Goal: Task Accomplishment & Management: Use online tool/utility

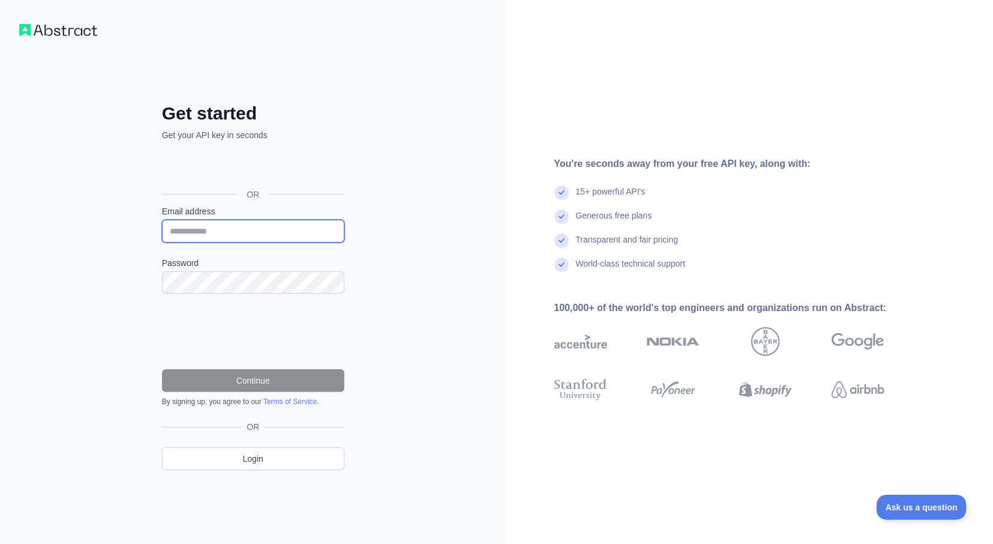
click at [261, 234] on input "Email address" at bounding box center [253, 231] width 182 height 23
type input "**********"
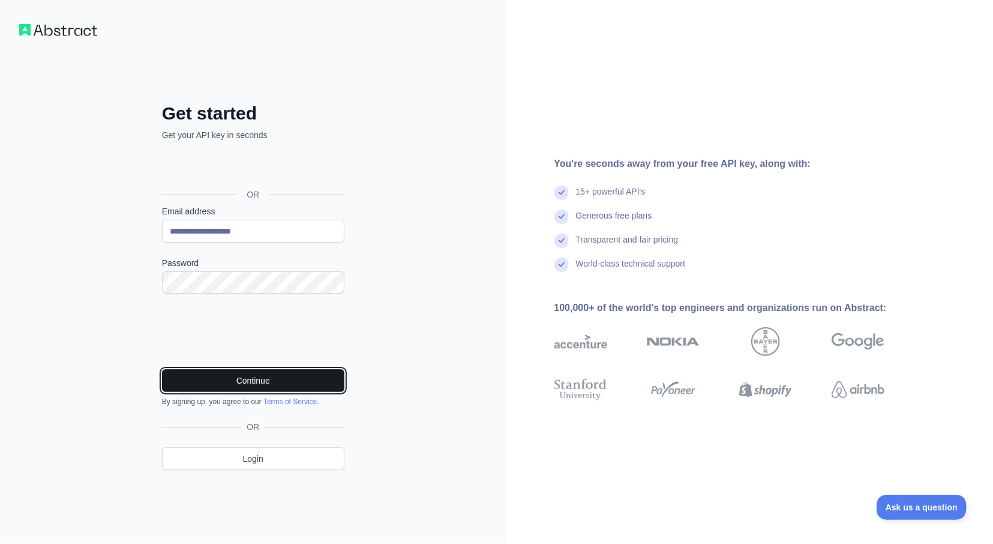
click at [253, 381] on button "Continue" at bounding box center [253, 380] width 182 height 23
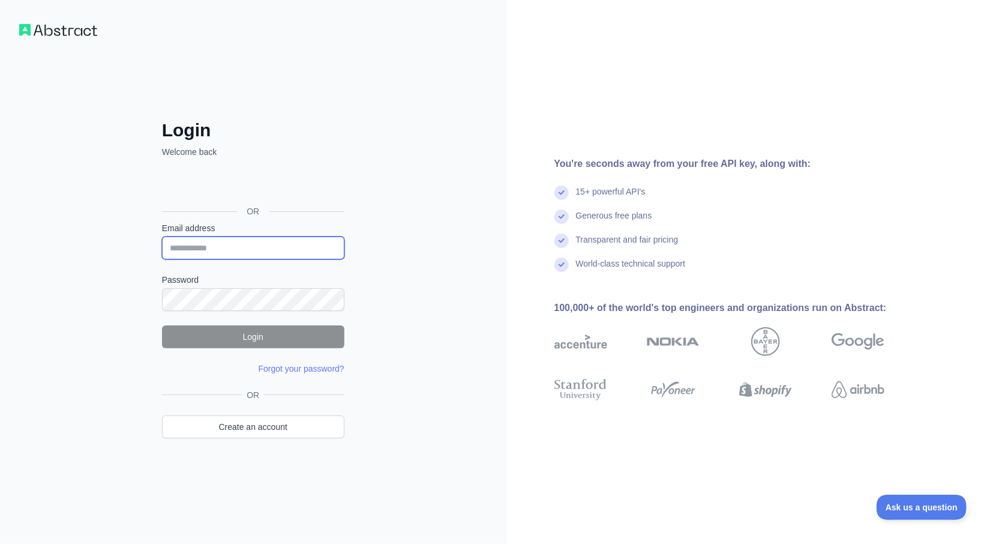
click at [256, 249] on input "Email address" at bounding box center [253, 247] width 182 height 23
type input "**********"
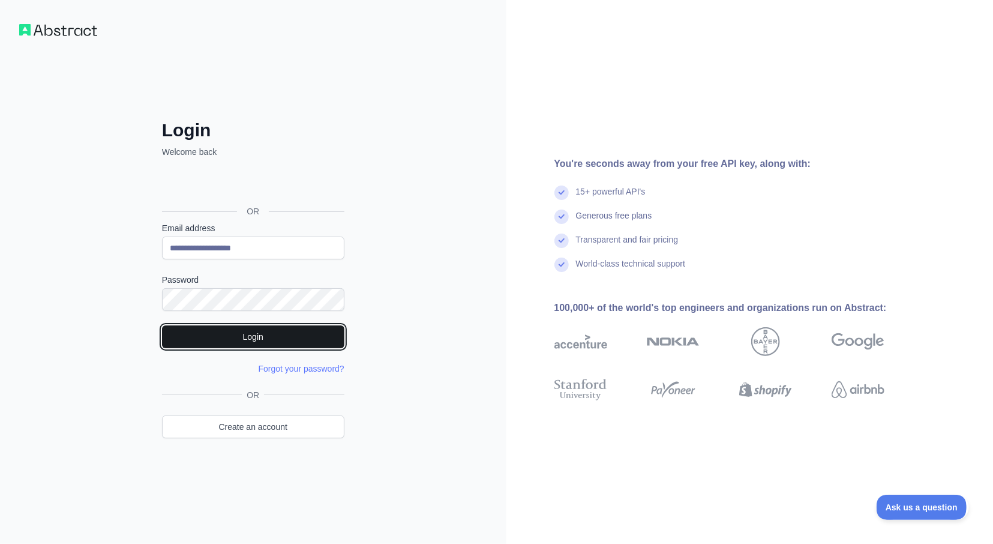
click at [277, 330] on button "Login" at bounding box center [253, 336] width 182 height 23
click at [100, 296] on div "**********" at bounding box center [253, 272] width 507 height 544
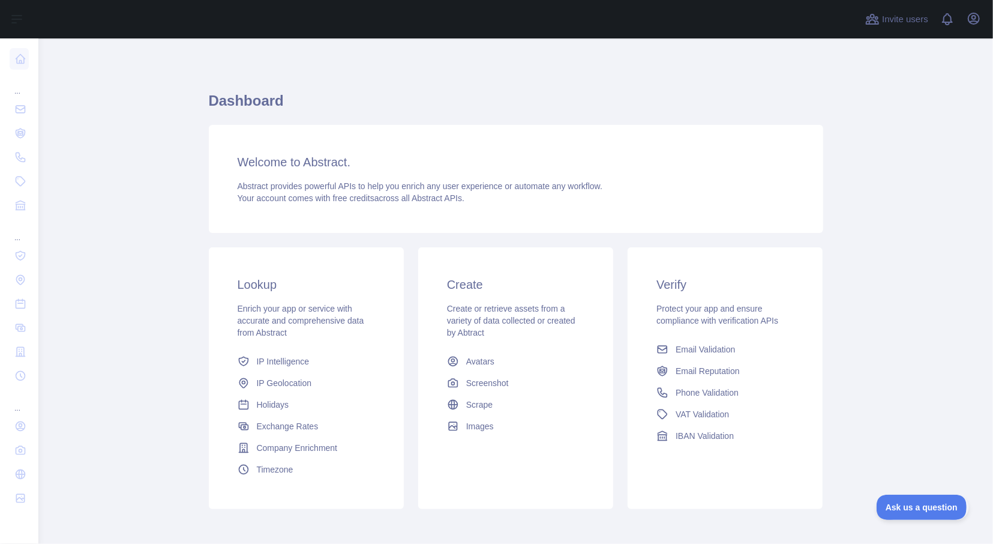
click at [115, 211] on main "Dashboard Welcome to Abstract. Abstract provides powerful APIs to help you enri…" at bounding box center [515, 290] width 955 height 505
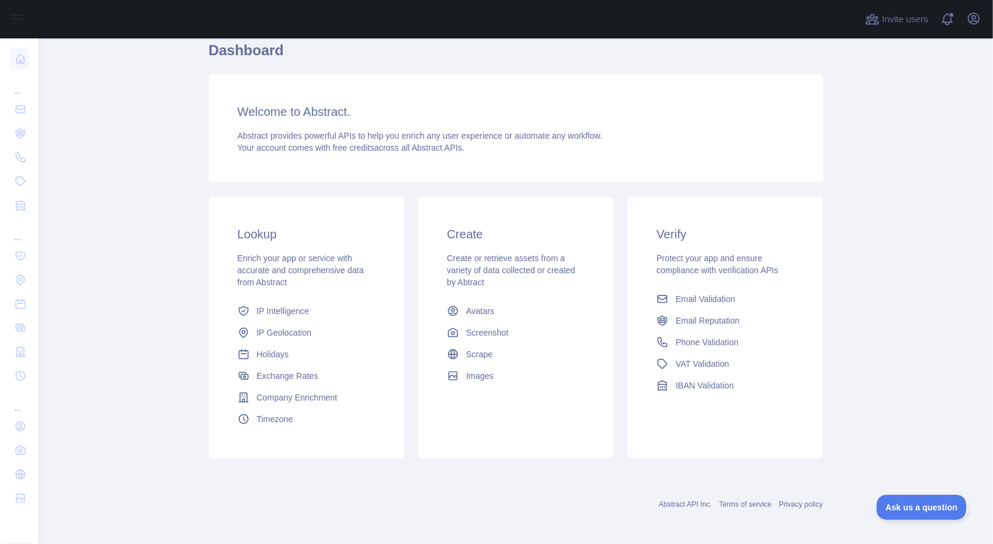
scroll to position [54, 0]
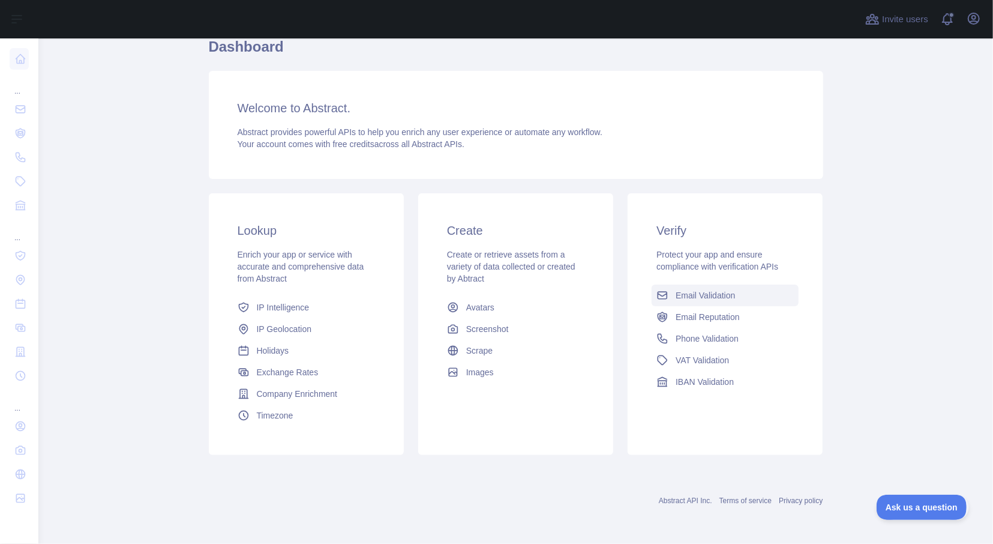
click at [719, 298] on span "Email Validation" at bounding box center [705, 295] width 59 height 12
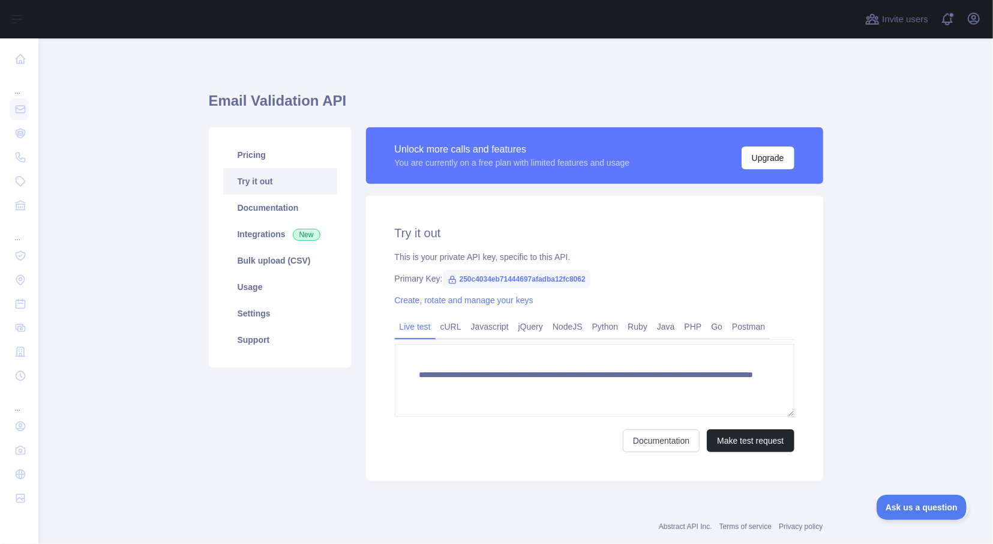
scroll to position [23, 0]
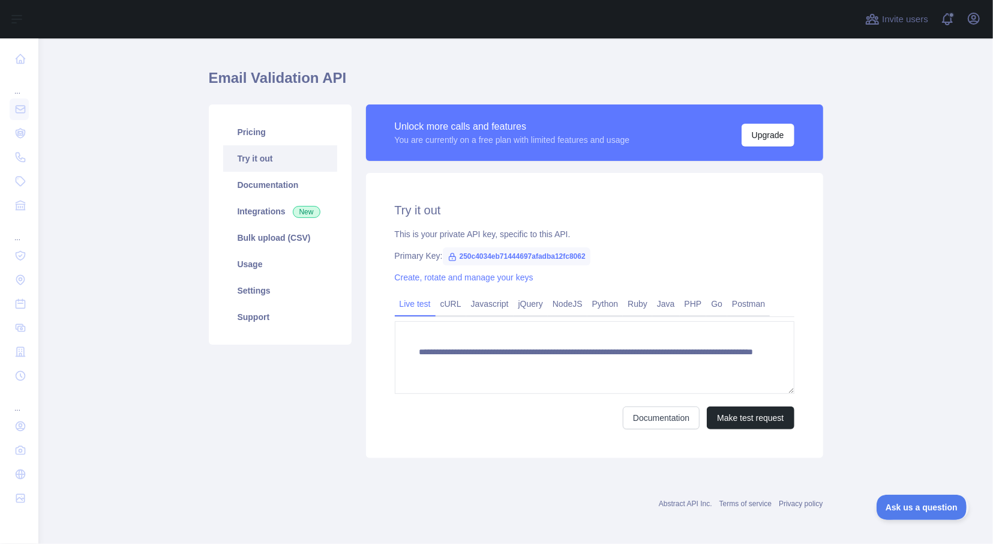
click at [774, 251] on div "Primary Key: 250c4034eb71444697afadba12fc8062" at bounding box center [595, 256] width 400 height 12
click at [490, 302] on link "Javascript" at bounding box center [489, 303] width 47 height 19
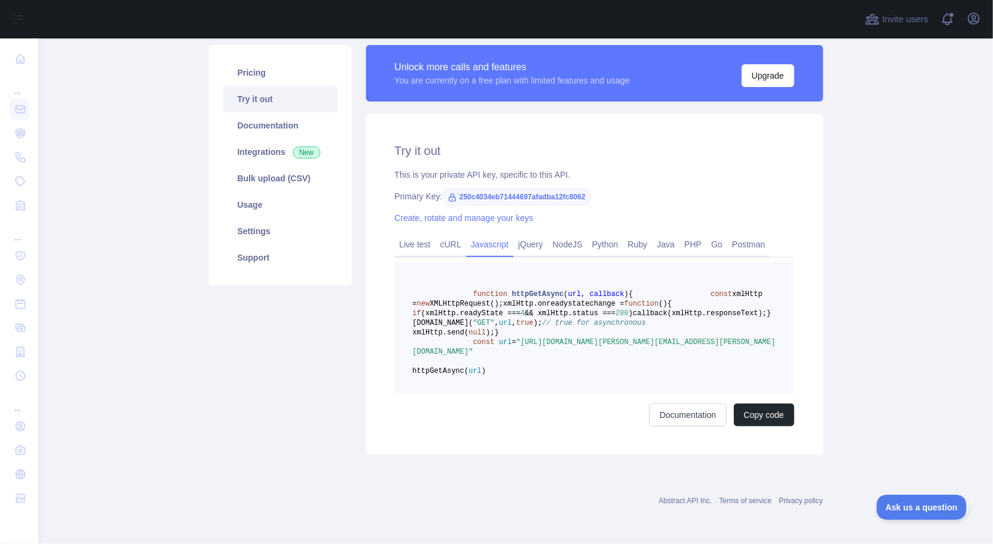
scroll to position [130, 0]
click at [762, 413] on button "Copy code" at bounding box center [764, 414] width 61 height 23
drag, startPoint x: 458, startPoint y: 148, endPoint x: 608, endPoint y: 151, distance: 150.1
click at [608, 190] on div "Primary Key: 250c4034eb71444697afadba12fc8062" at bounding box center [595, 196] width 400 height 12
copy span "250c4034eb71444697afadba12fc8062"
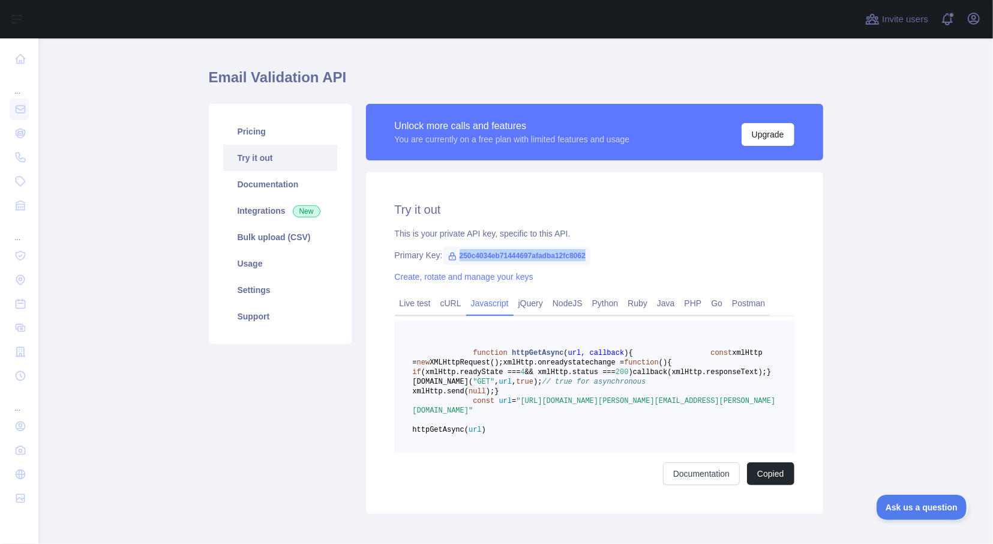
scroll to position [0, 0]
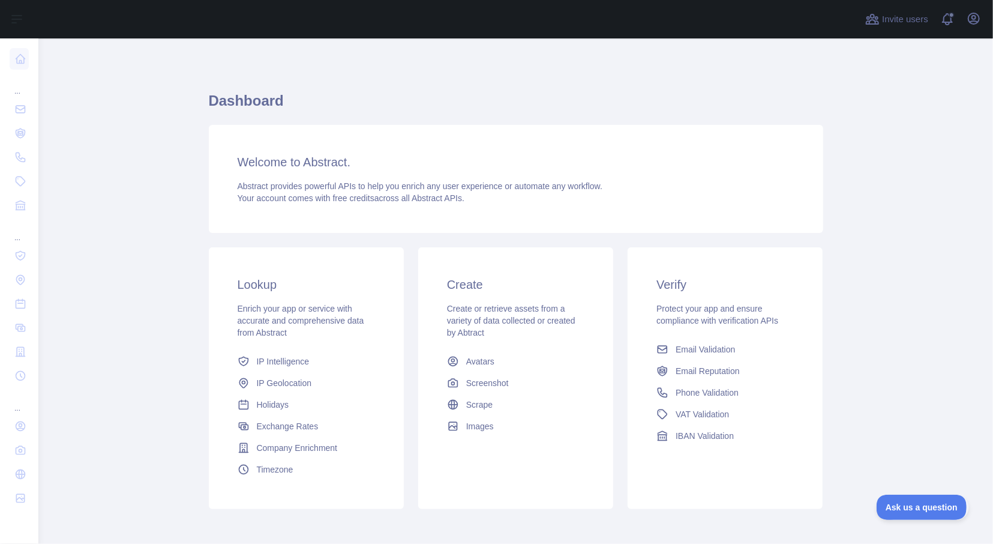
scroll to position [54, 0]
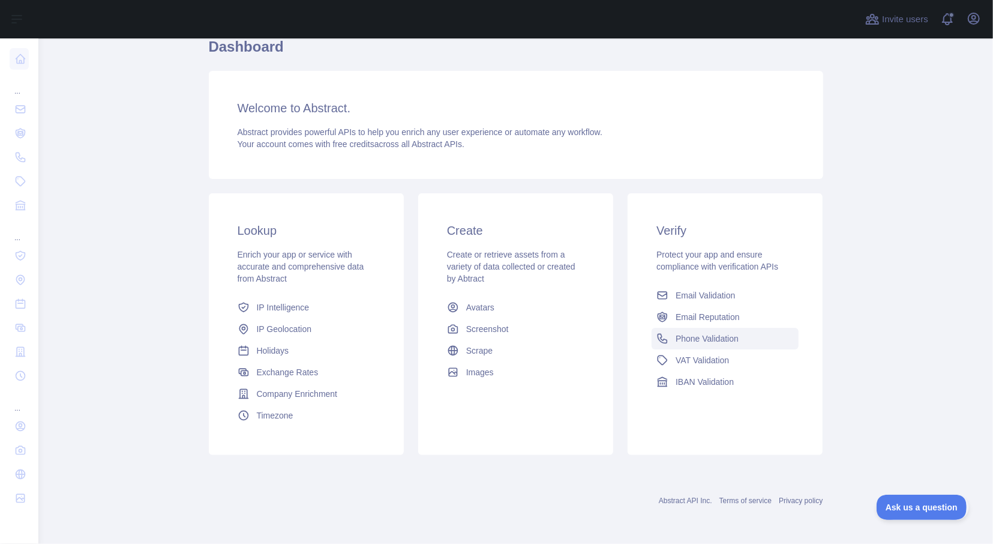
click at [693, 337] on span "Phone Validation" at bounding box center [707, 338] width 63 height 12
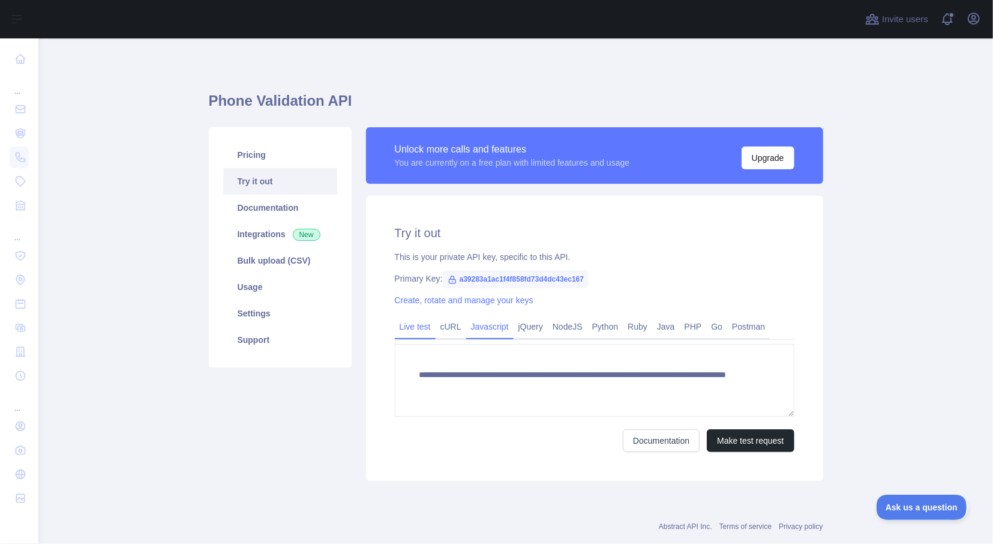
click at [490, 331] on link "Javascript" at bounding box center [489, 326] width 47 height 19
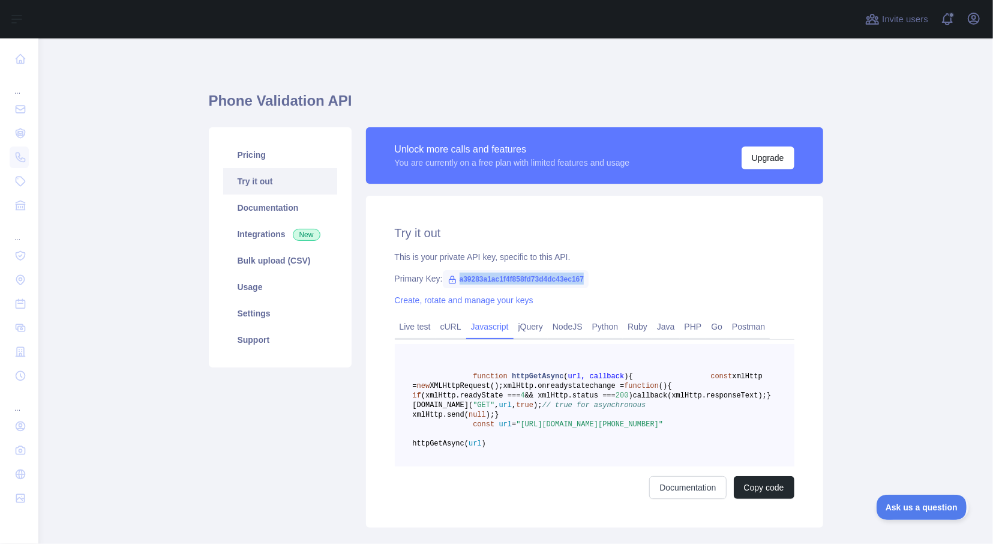
drag, startPoint x: 458, startPoint y: 278, endPoint x: 593, endPoint y: 275, distance: 135.1
click at [593, 275] on div "Primary Key: a39283a1ac1f4f858fd73d4dc43ec167" at bounding box center [595, 278] width 400 height 12
copy span "a39283a1ac1f4f858fd73d4dc43ec167"
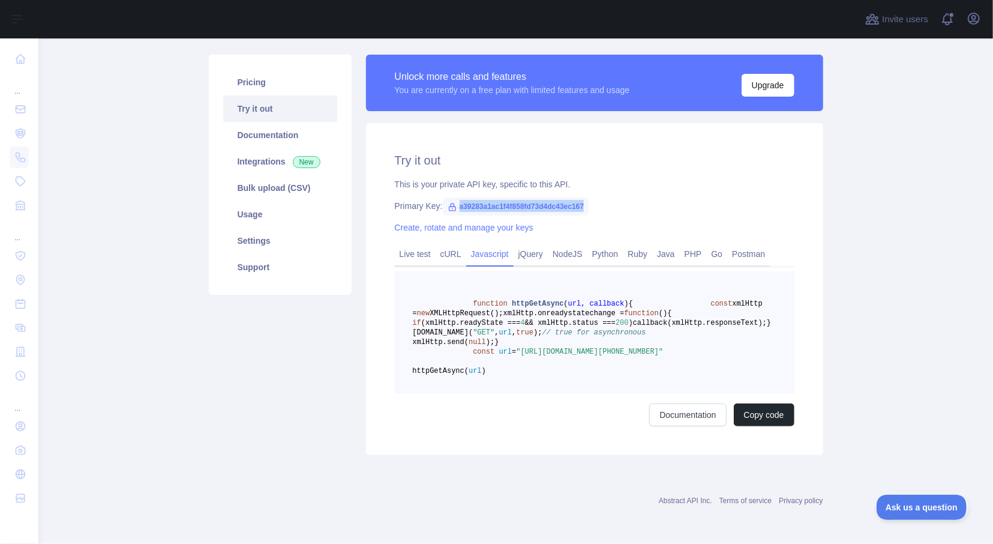
scroll to position [130, 0]
click at [759, 415] on button "Copy code" at bounding box center [764, 414] width 61 height 23
